Goal: Entertainment & Leisure: Browse casually

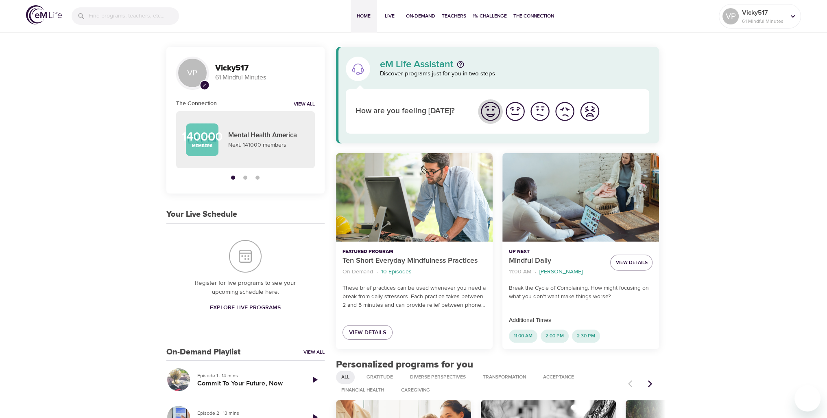
click at [496, 112] on img "I'm feeling great" at bounding box center [490, 111] width 22 height 22
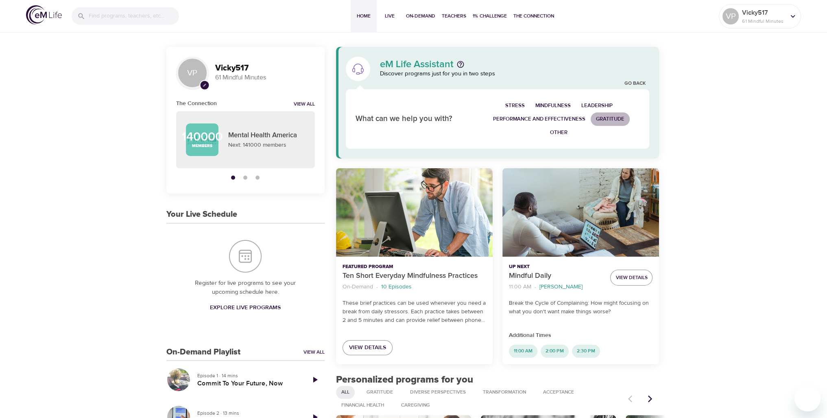
click at [611, 116] on span "Gratitude" at bounding box center [610, 118] width 28 height 9
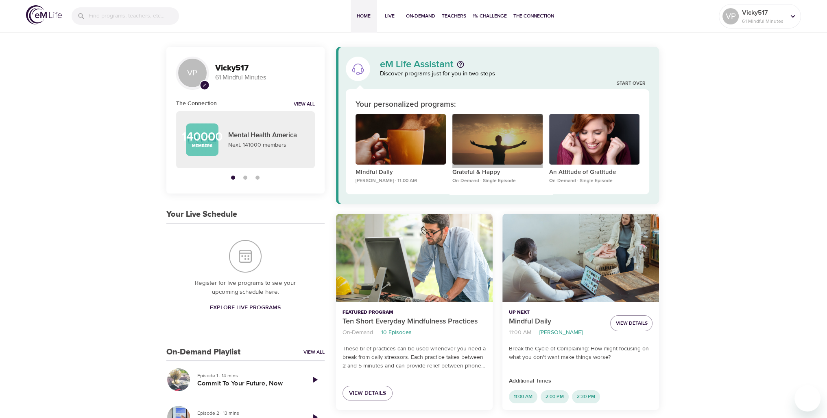
click at [487, 149] on div "Grateful & Happy" at bounding box center [498, 139] width 90 height 51
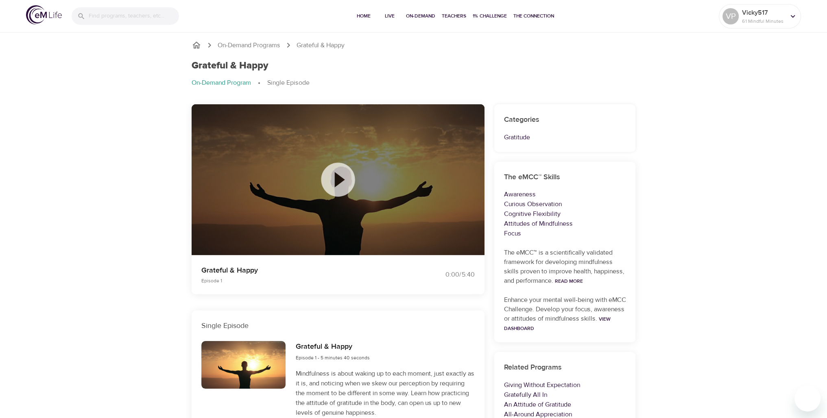
click at [324, 223] on div at bounding box center [338, 179] width 293 height 151
click at [335, 183] on icon at bounding box center [338, 179] width 41 height 41
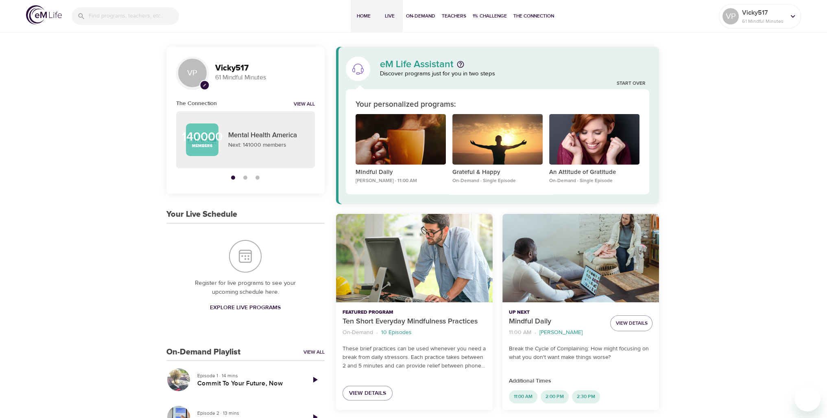
click at [387, 18] on span "Live" at bounding box center [390, 16] width 20 height 9
